Goal: Find specific page/section: Find specific page/section

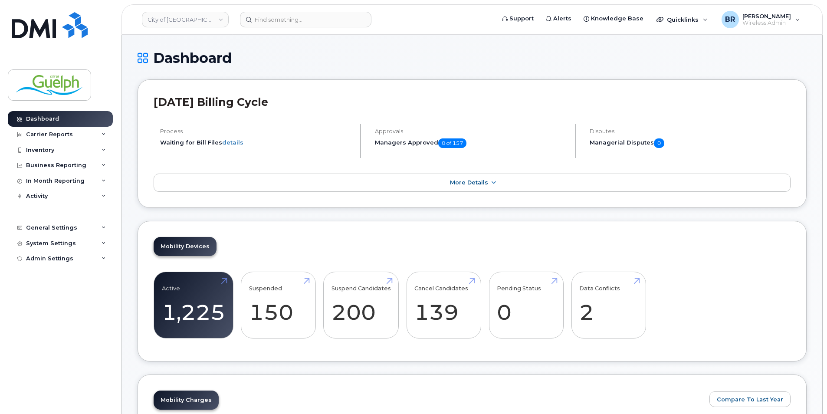
click at [294, 11] on header "City of Guelph Support Alerts Knowledge Base Quicklinks Suspend / Cancel Device…" at bounding box center [471, 19] width 701 height 30
click at [289, 22] on input at bounding box center [305, 20] width 131 height 16
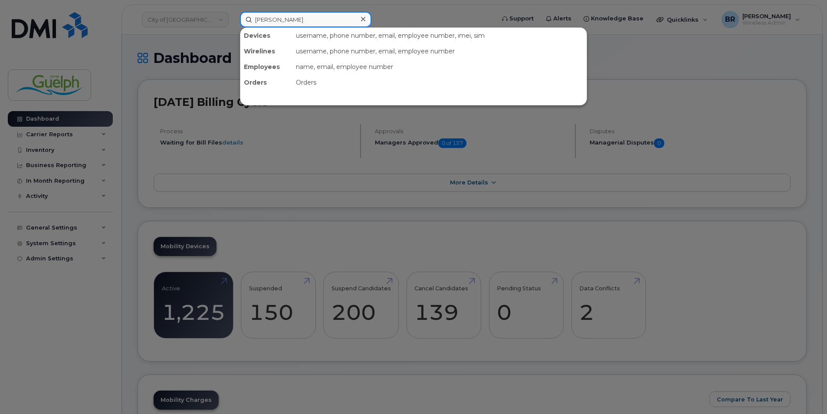
type input "alison p"
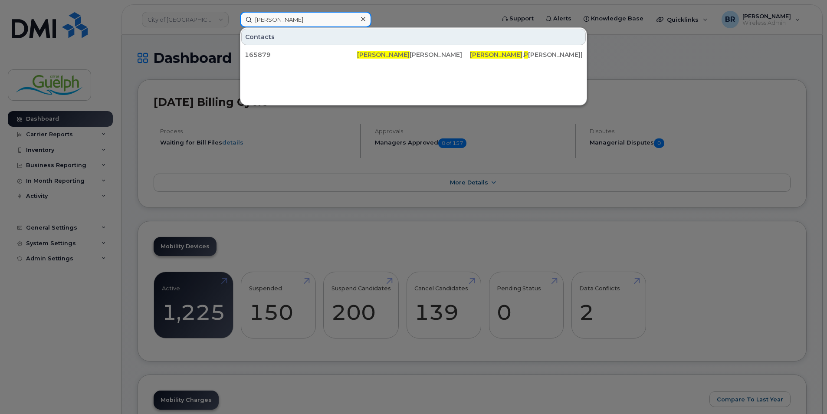
click at [233, 12] on div "alison p Contacts 165879 Alison P oland Alison . P oland@guelph.ca" at bounding box center [364, 20] width 263 height 16
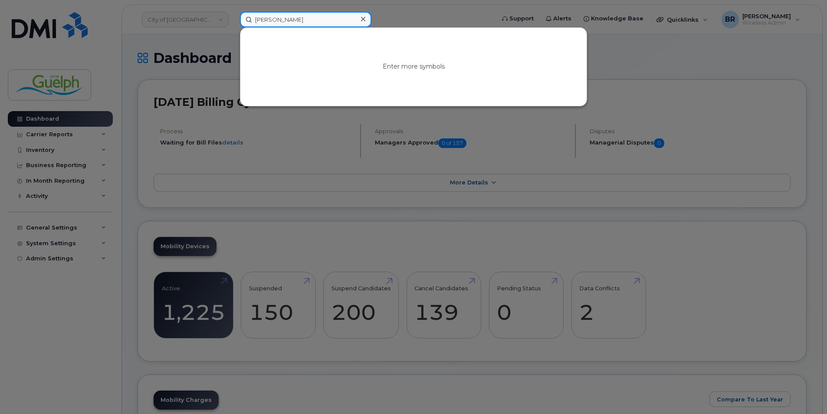
type input "sara in"
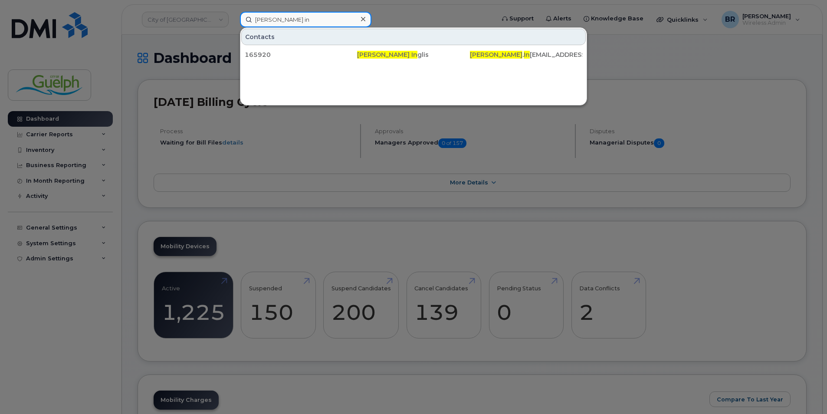
drag, startPoint x: 312, startPoint y: 18, endPoint x: -2, endPoint y: -22, distance: 316.2
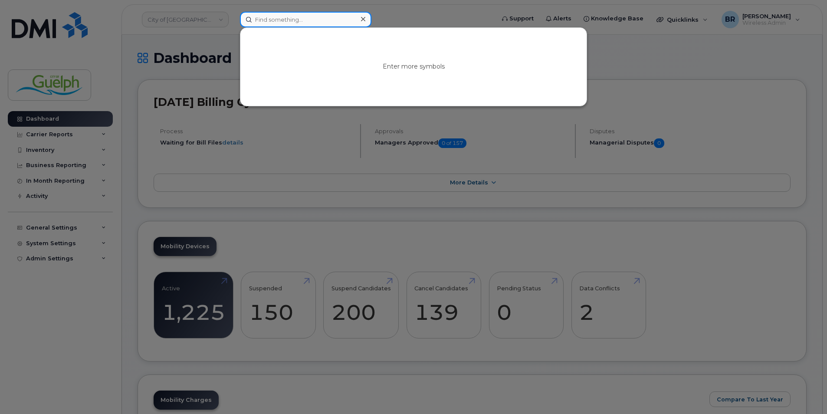
click at [289, 21] on input at bounding box center [305, 20] width 131 height 16
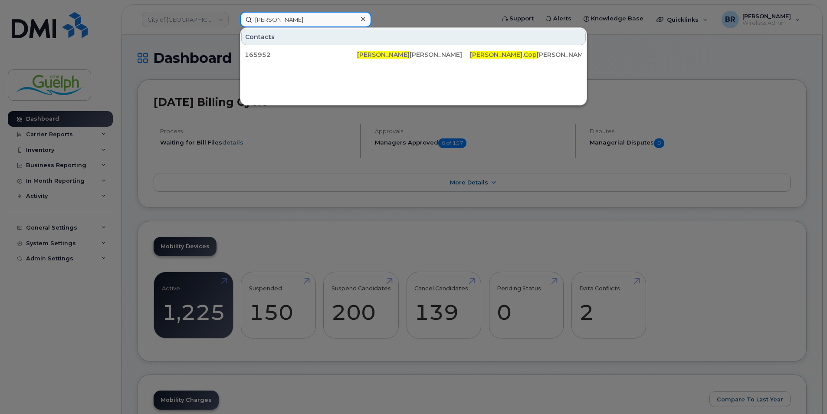
type input "amy cop"
drag, startPoint x: 302, startPoint y: 22, endPoint x: 152, endPoint y: 1, distance: 151.6
click at [233, 12] on div "amy cop Contacts 165952 Amy Cop polino Amy . Cop polino@guelph.ca" at bounding box center [364, 20] width 263 height 16
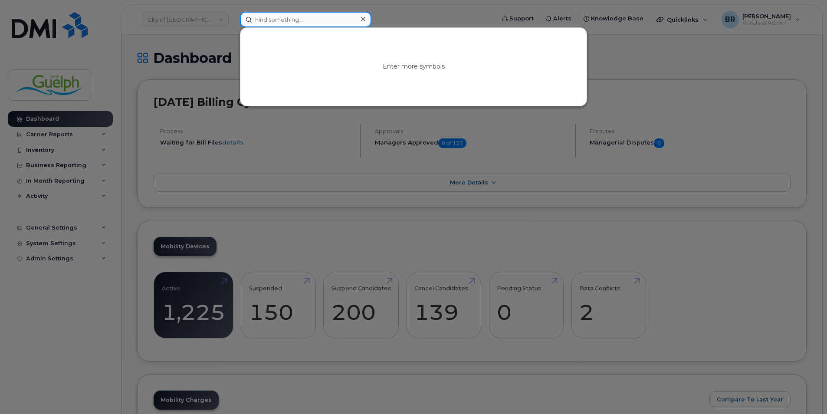
click at [292, 17] on input at bounding box center [305, 20] width 131 height 16
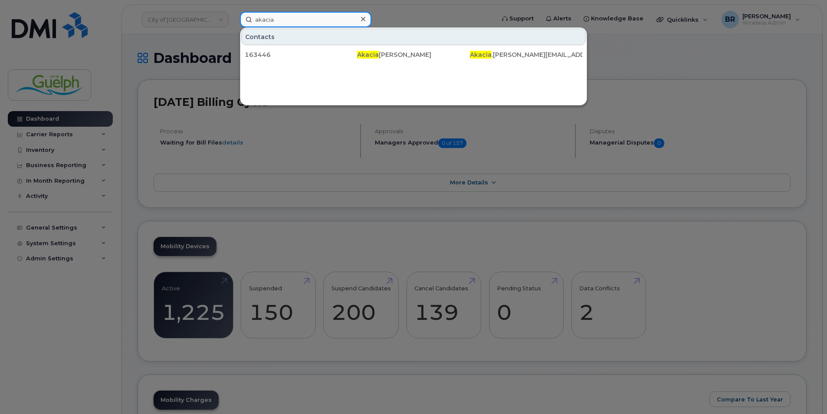
type input "akacia c"
drag, startPoint x: 301, startPoint y: 21, endPoint x: 184, endPoint y: 14, distance: 117.3
click at [233, 14] on div "akacia c Contacts 163446 Akacia C larke Akacia . C larke@guelph.ca" at bounding box center [364, 20] width 263 height 16
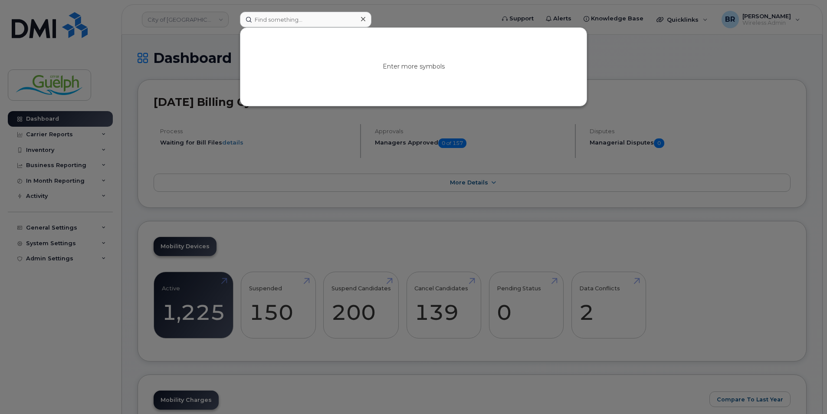
click at [364, 22] on icon at bounding box center [363, 19] width 4 height 7
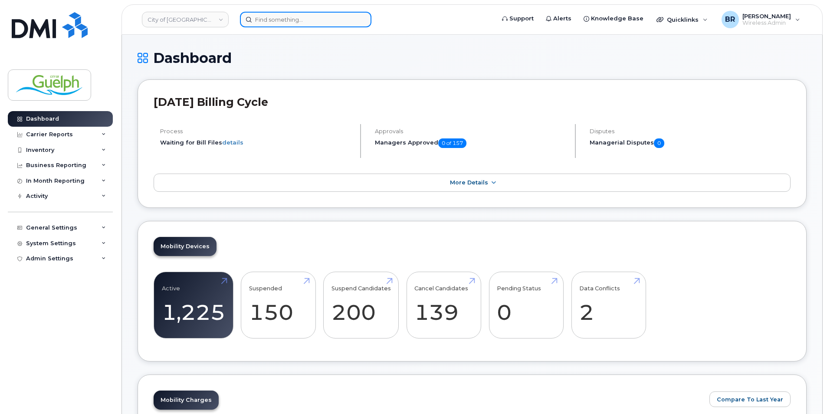
click at [286, 20] on input at bounding box center [305, 20] width 131 height 16
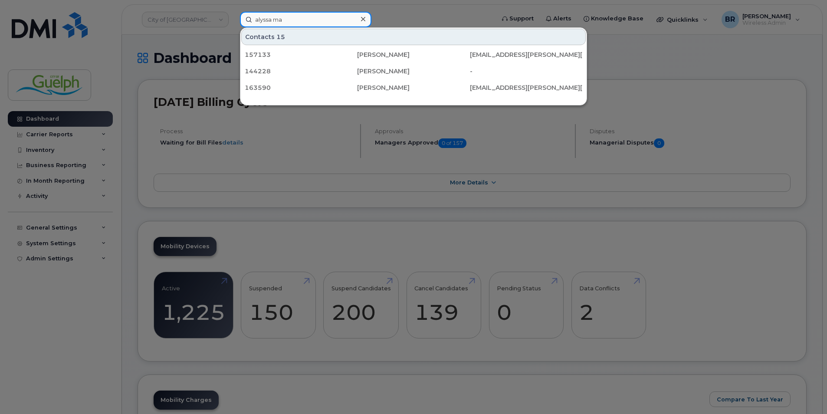
type input "alyssa man"
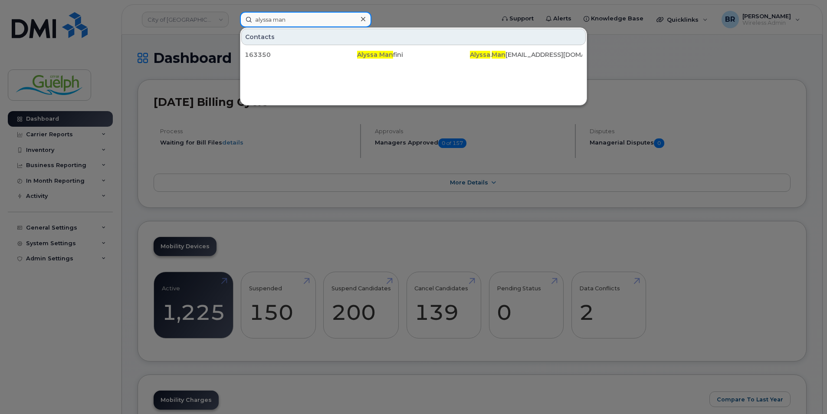
drag, startPoint x: 301, startPoint y: 21, endPoint x: 135, endPoint y: 8, distance: 166.7
click at [233, 12] on div "alyssa man Contacts 163350 Alyssa Man fini Alyssa . Man fini@guelph.ca" at bounding box center [364, 20] width 263 height 16
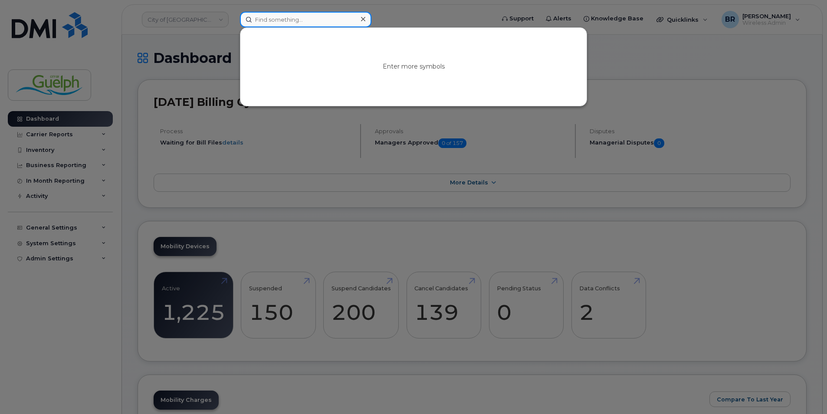
click at [305, 21] on input at bounding box center [305, 20] width 131 height 16
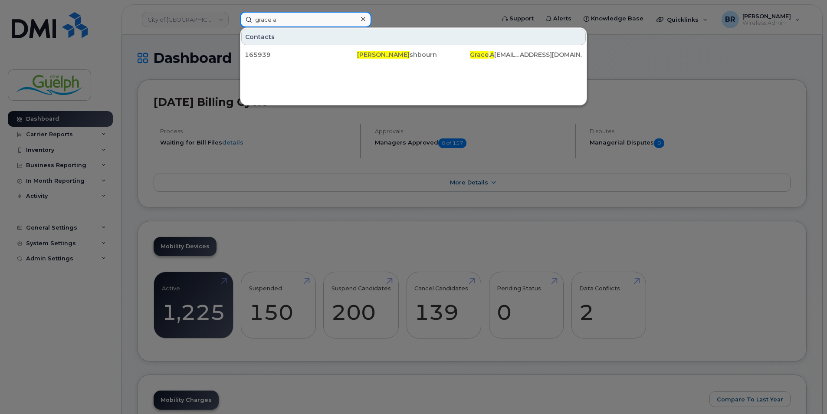
type input "grace a"
click at [365, 18] on icon at bounding box center [363, 19] width 4 height 4
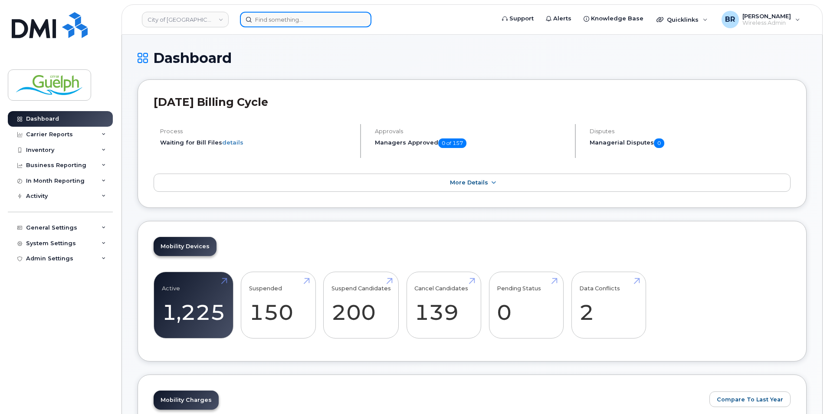
click at [308, 17] on input at bounding box center [305, 20] width 131 height 16
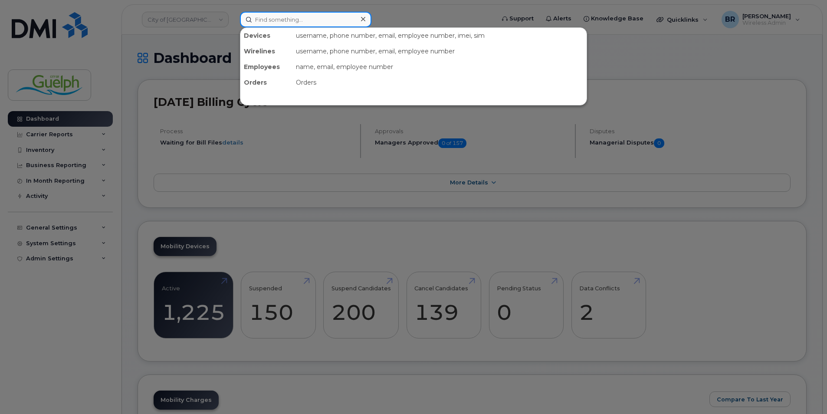
paste input "2263324171"
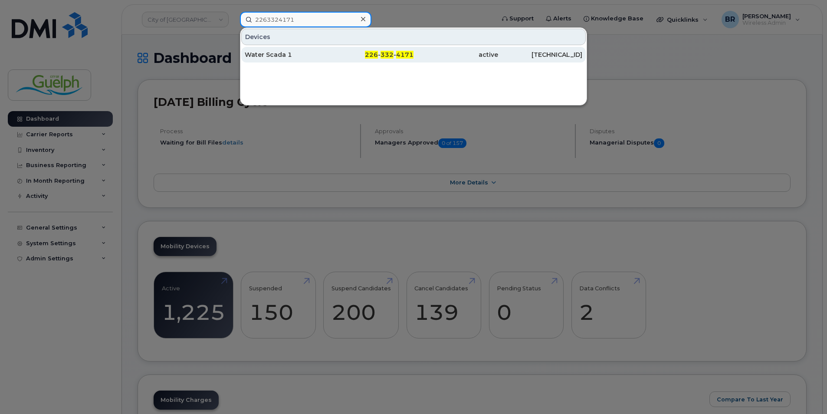
type input "2263324171"
click at [272, 57] on div "Water Scada 1" at bounding box center [287, 54] width 85 height 9
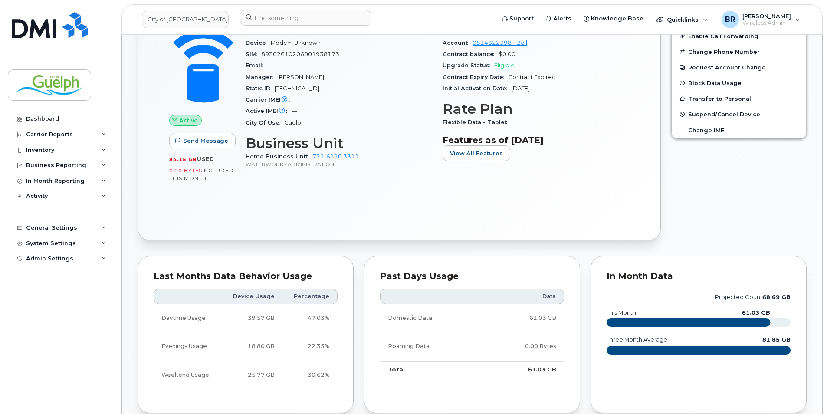
scroll to position [260, 0]
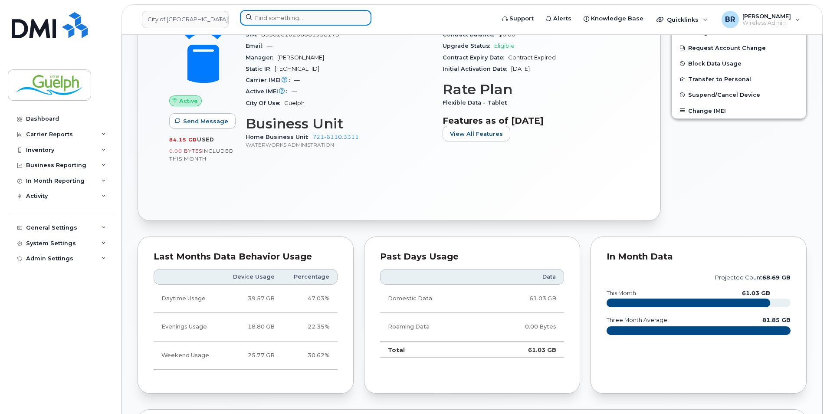
click at [287, 16] on input at bounding box center [305, 18] width 131 height 16
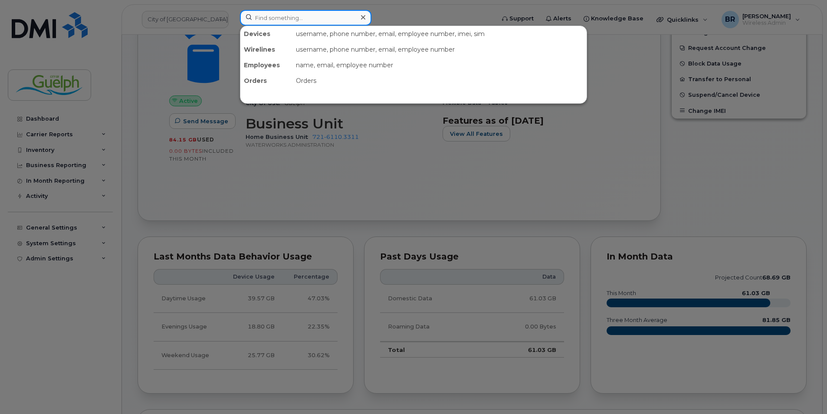
paste input "5197662565"
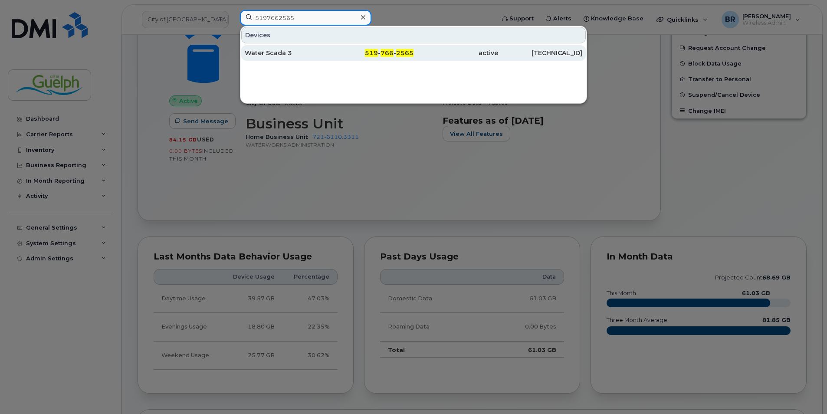
type input "5197662565"
click at [397, 53] on span "2565" at bounding box center [404, 53] width 17 height 8
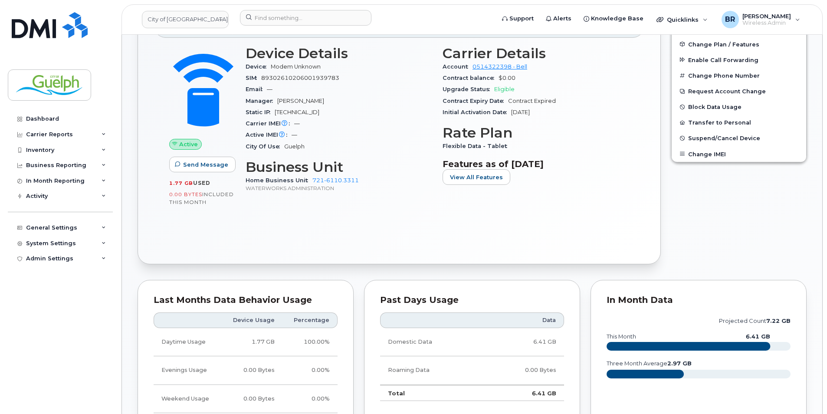
scroll to position [43, 0]
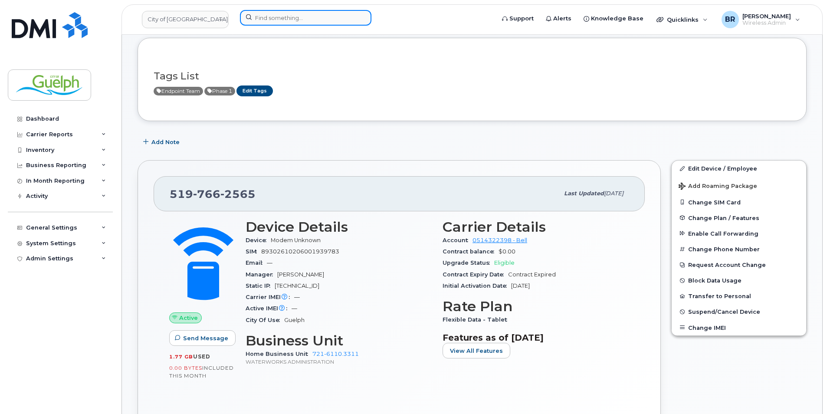
click at [306, 17] on input at bounding box center [305, 18] width 131 height 16
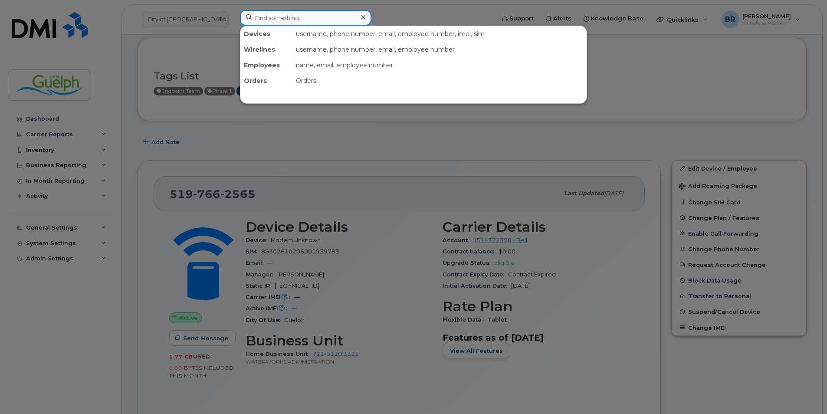
paste input "5198203809"
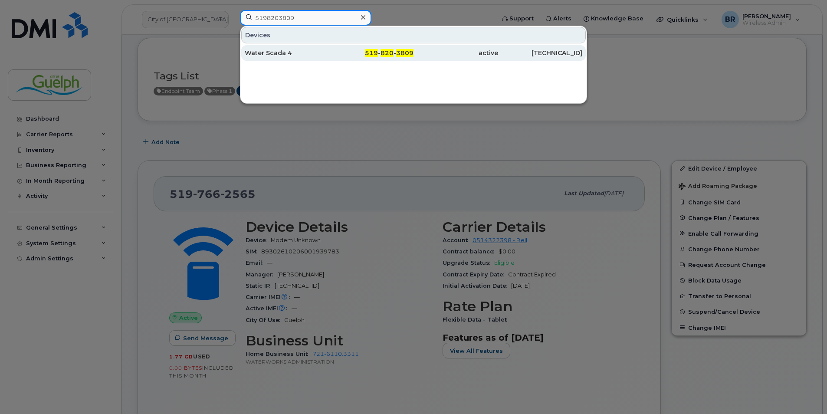
type input "5198203809"
click at [401, 50] on span "3809" at bounding box center [404, 53] width 17 height 8
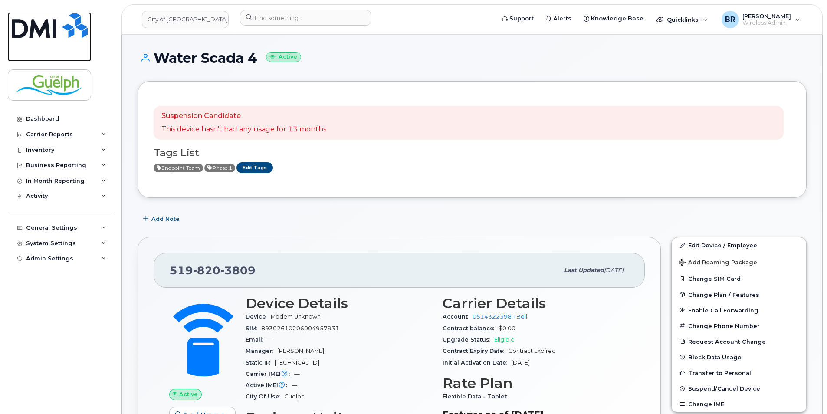
click at [61, 31] on img at bounding box center [50, 25] width 76 height 26
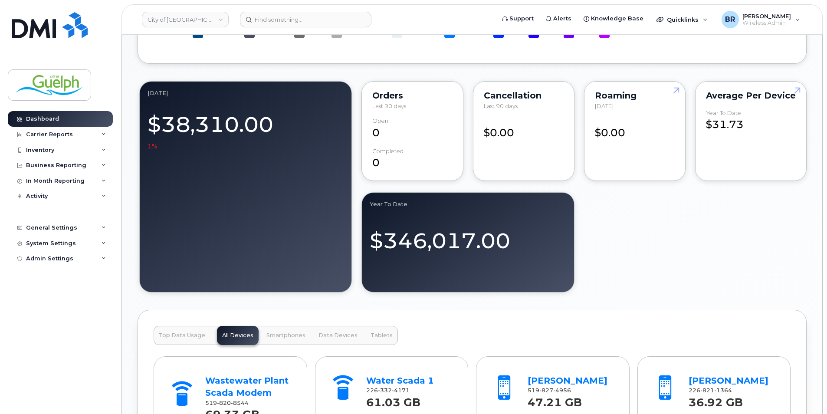
scroll to position [781, 0]
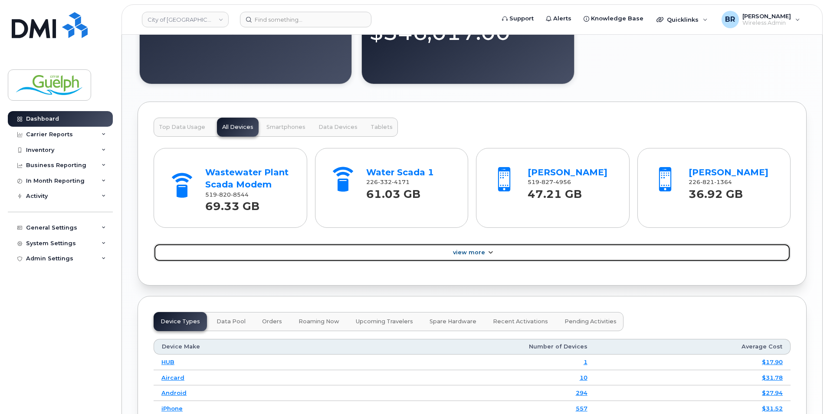
click at [467, 250] on span "View More" at bounding box center [469, 252] width 32 height 7
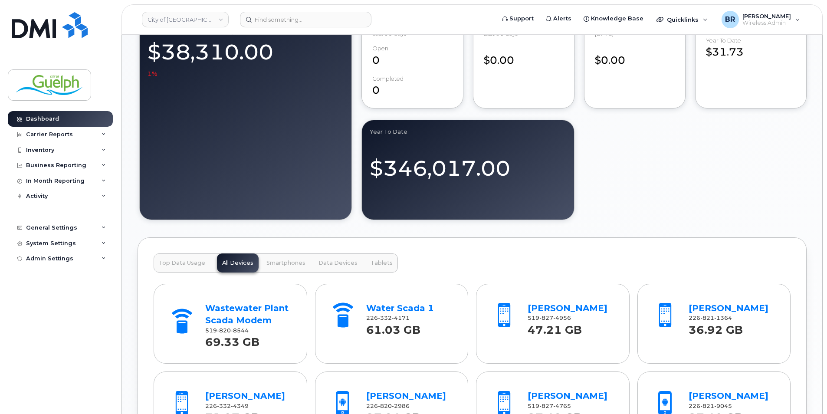
scroll to position [689, 0]
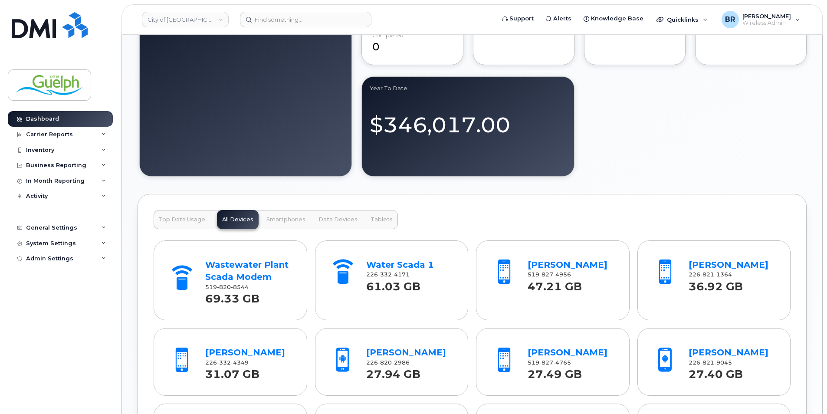
click at [365, 225] on button "Data Devices" at bounding box center [381, 219] width 33 height 19
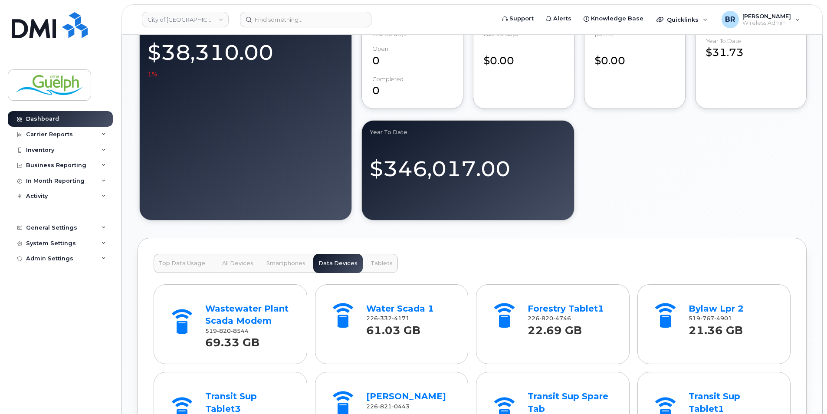
scroll to position [558, 0]
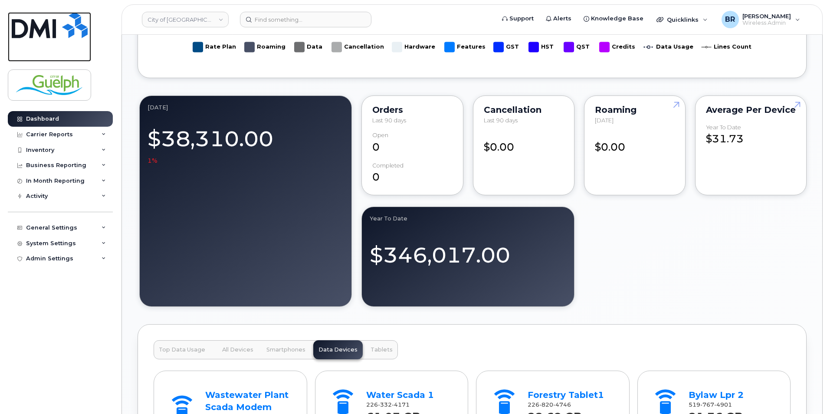
click at [63, 28] on img at bounding box center [50, 25] width 76 height 26
